Goal: Share content: Share content

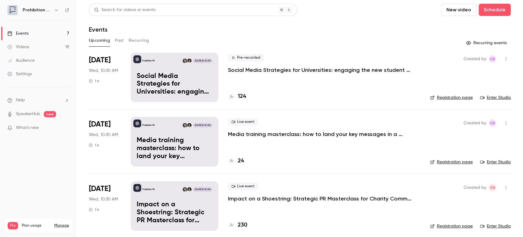
click at [277, 197] on p "Impact on a Shoestring: Strategic PR Masterclass for Charity Comms Teams" at bounding box center [320, 198] width 184 height 7
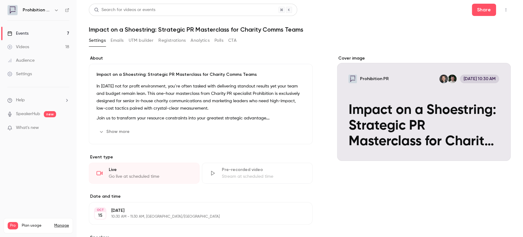
click at [240, 123] on div "Impact on a Shoestring: Strategic PR Masterclass for Charity Comms Teams In [DA…" at bounding box center [201, 104] width 224 height 80
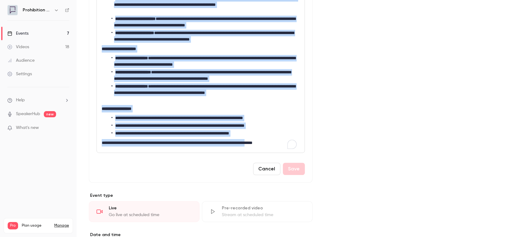
scroll to position [304, 0]
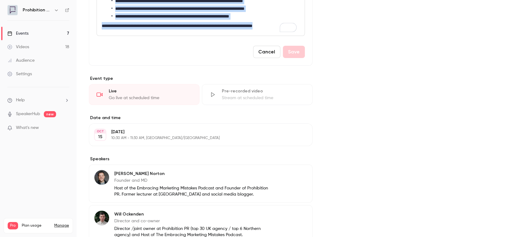
drag, startPoint x: 101, startPoint y: 14, endPoint x: 310, endPoint y: 53, distance: 212.8
click at [310, 53] on div "**********" at bounding box center [300, 20] width 422 height 539
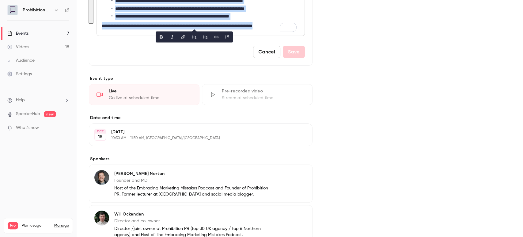
copy div "**********"
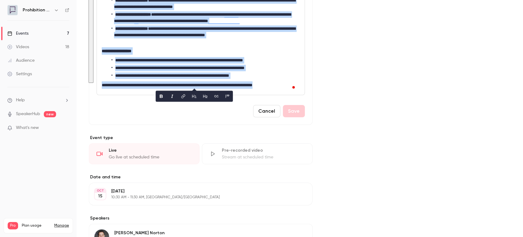
scroll to position [235, 0]
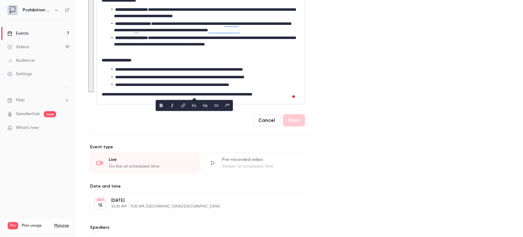
click at [218, 122] on div "Cancel Save" at bounding box center [201, 120] width 208 height 12
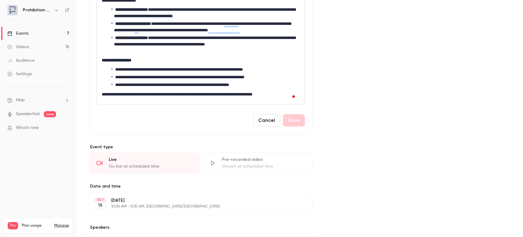
click at [33, 47] on link "Videos 18" at bounding box center [38, 46] width 77 height 13
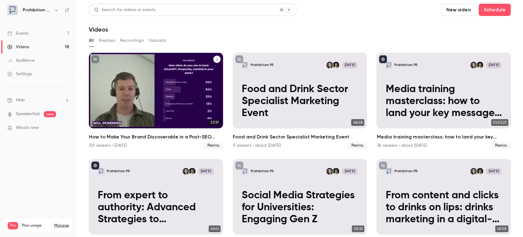
click at [187, 135] on h2 "How to Make Your Brand Discoverable in a Post-SEO World" at bounding box center [156, 136] width 134 height 7
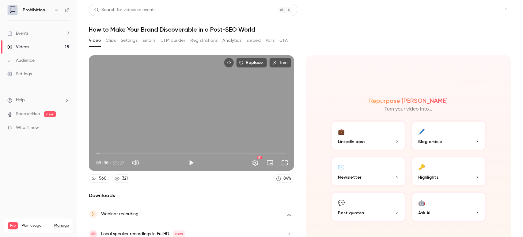
click at [476, 11] on button "Share" at bounding box center [484, 10] width 24 height 12
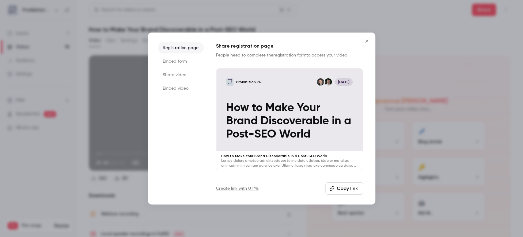
drag, startPoint x: 368, startPoint y: 41, endPoint x: 181, endPoint y: 89, distance: 192.4
click at [221, 86] on div "Registration page Embed form Share video Embed video Share registration page Pe…" at bounding box center [261, 118] width 227 height 172
click at [182, 75] on li "Share video" at bounding box center [181, 74] width 46 height 11
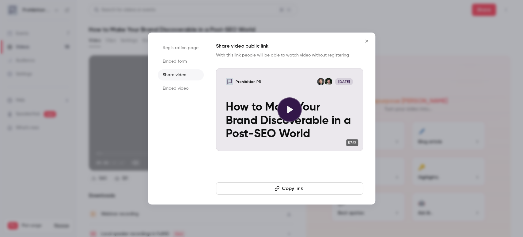
click at [330, 186] on button "Copy link" at bounding box center [289, 188] width 147 height 12
click at [368, 43] on icon "Close" at bounding box center [366, 41] width 7 height 5
